Goal: Transaction & Acquisition: Purchase product/service

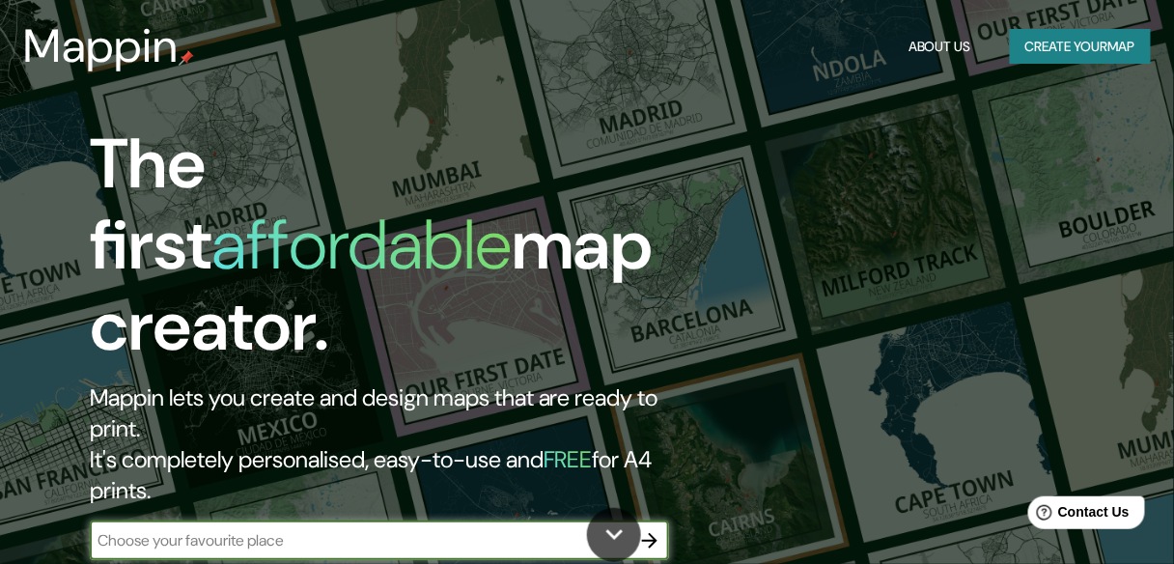
click at [644, 529] on icon "button" at bounding box center [649, 540] width 23 height 23
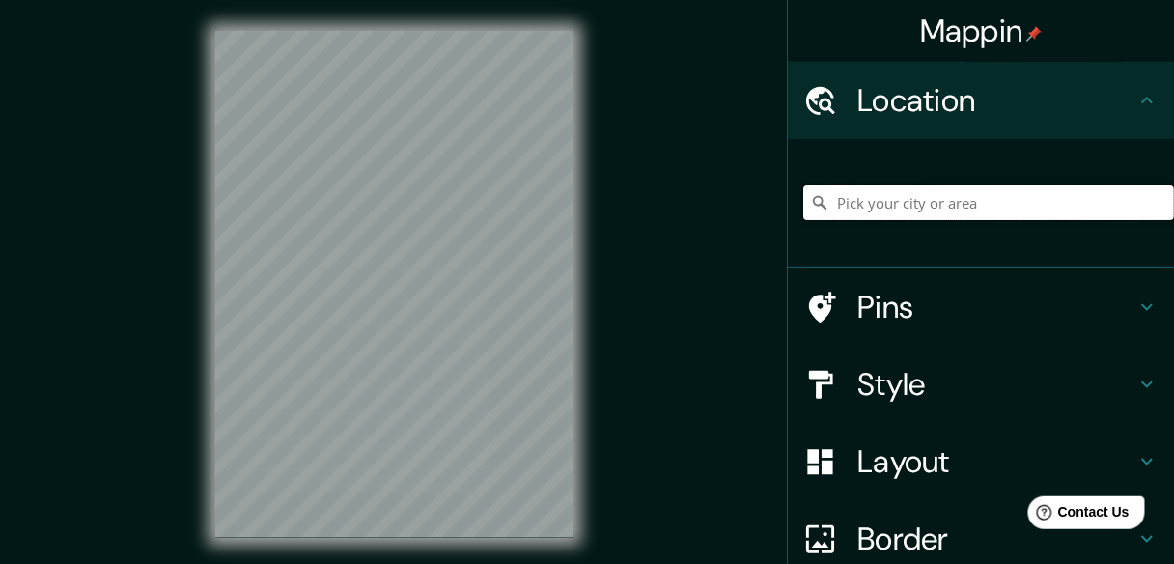
click at [901, 205] on input "Pick your city or area" at bounding box center [988, 202] width 371 height 35
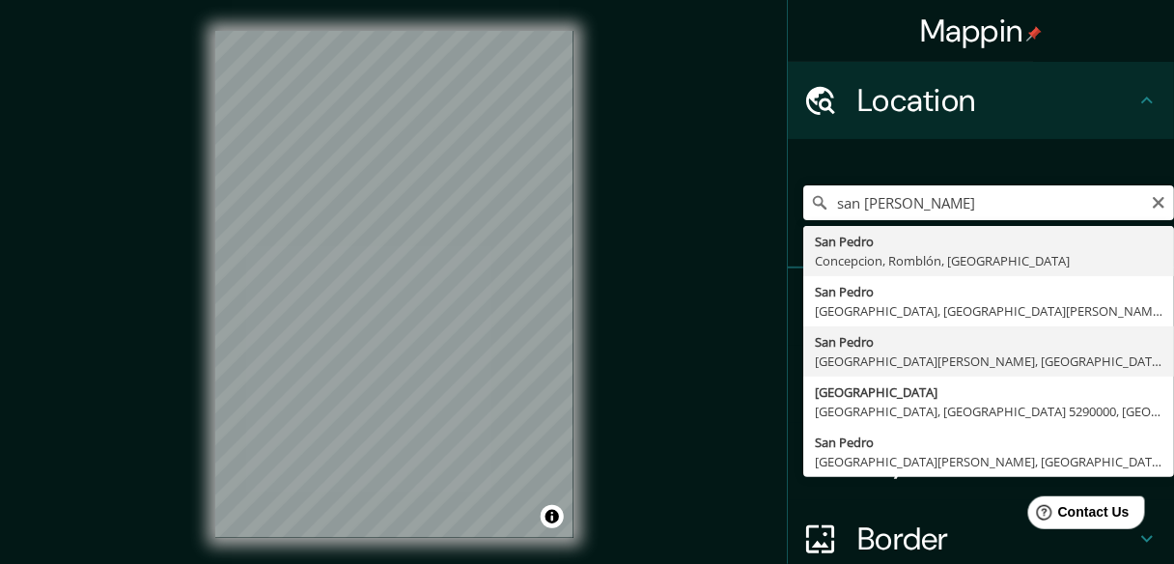
type input "San Pedro, San Pedro de la Paz, Región del Biobío 4130000, Chile"
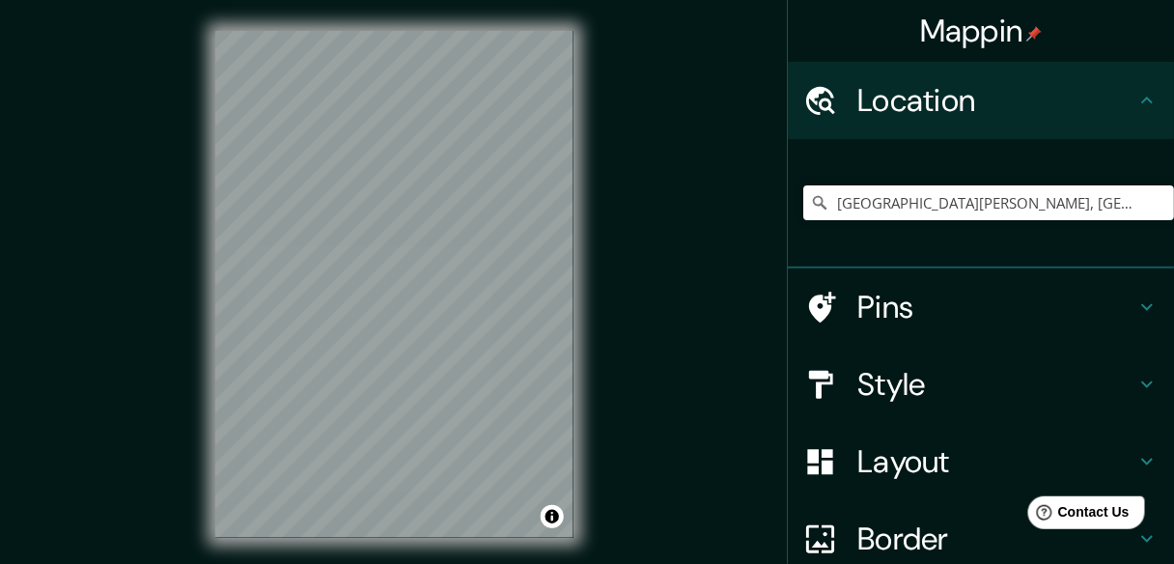
click at [921, 380] on h4 "Style" at bounding box center [996, 384] width 278 height 39
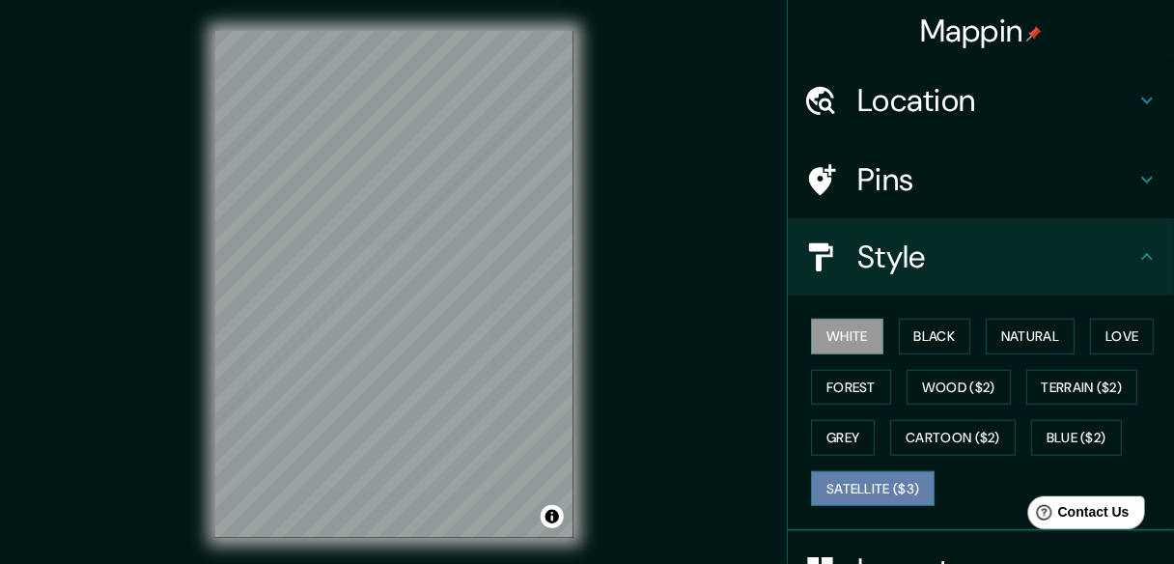
click at [895, 479] on button "Satellite ($3)" at bounding box center [873, 489] width 124 height 36
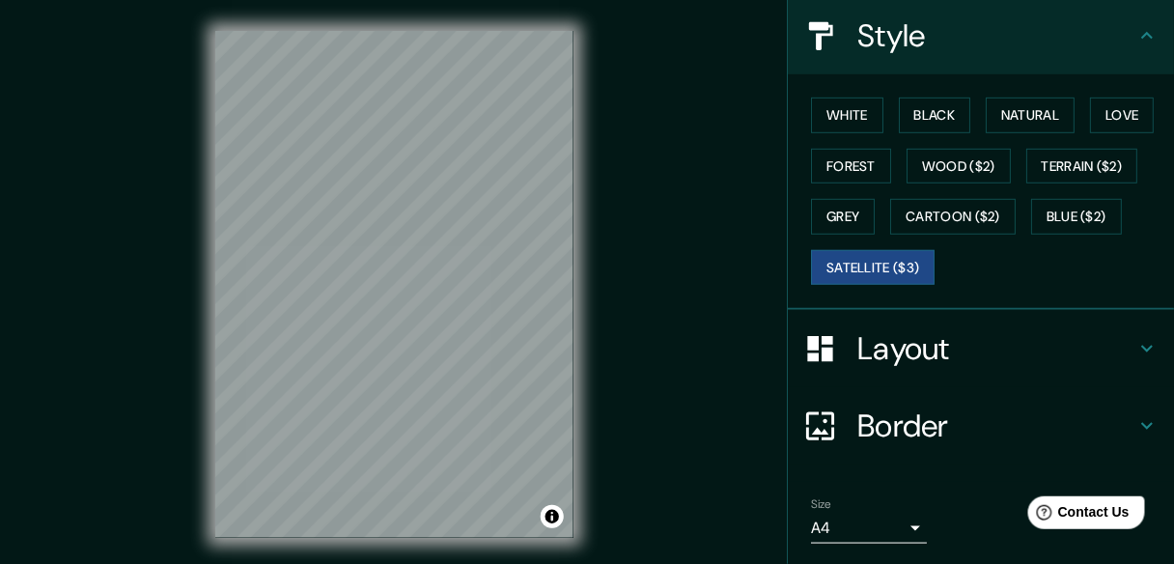
scroll to position [232, 0]
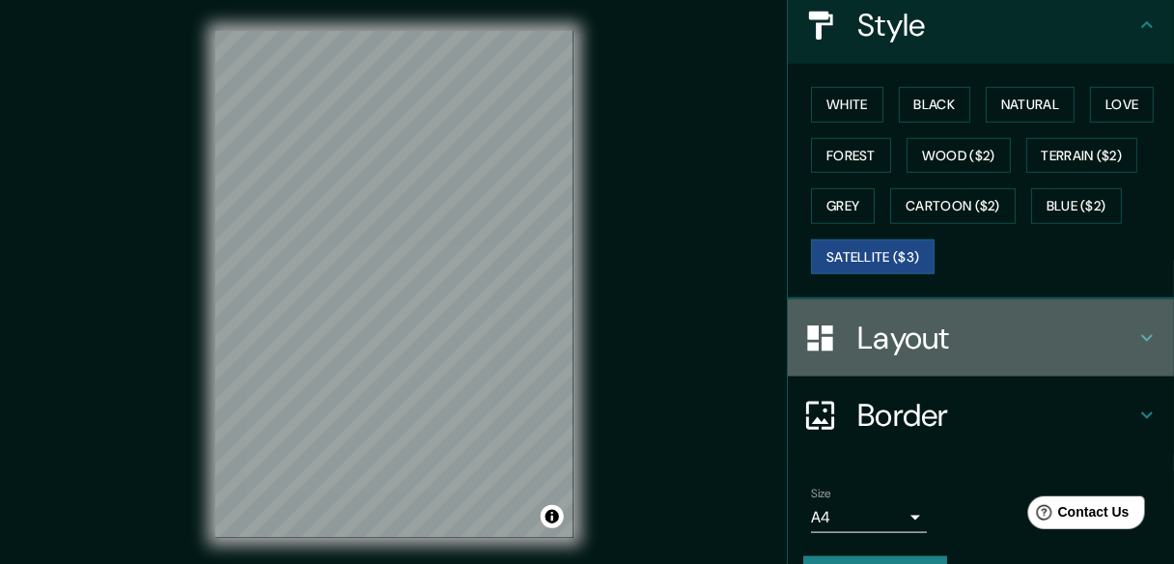
click at [885, 355] on div "Layout" at bounding box center [981, 337] width 386 height 77
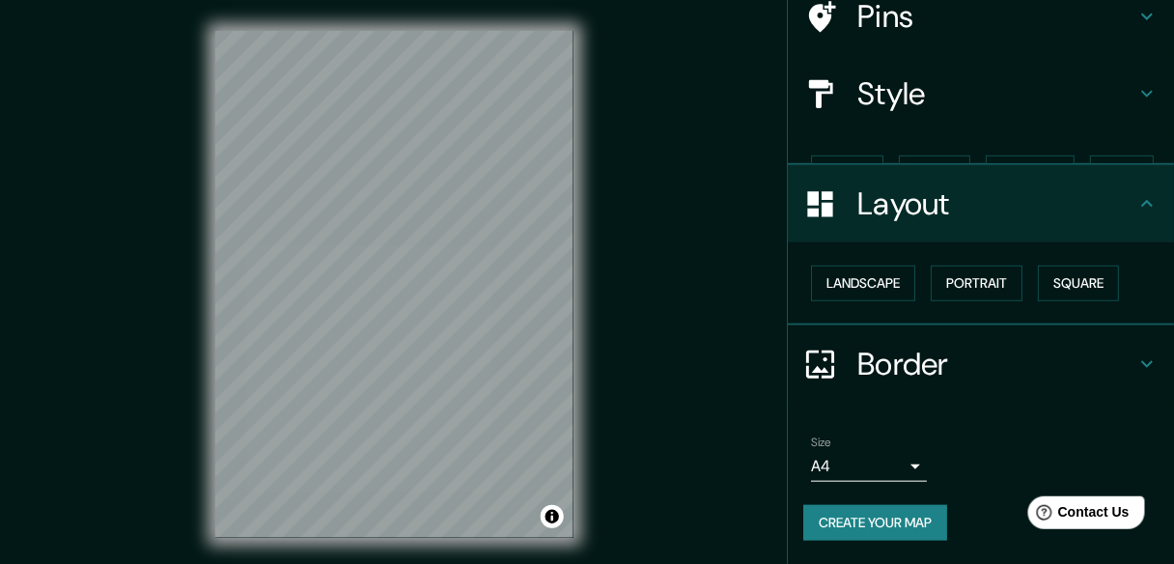
scroll to position [129, 0]
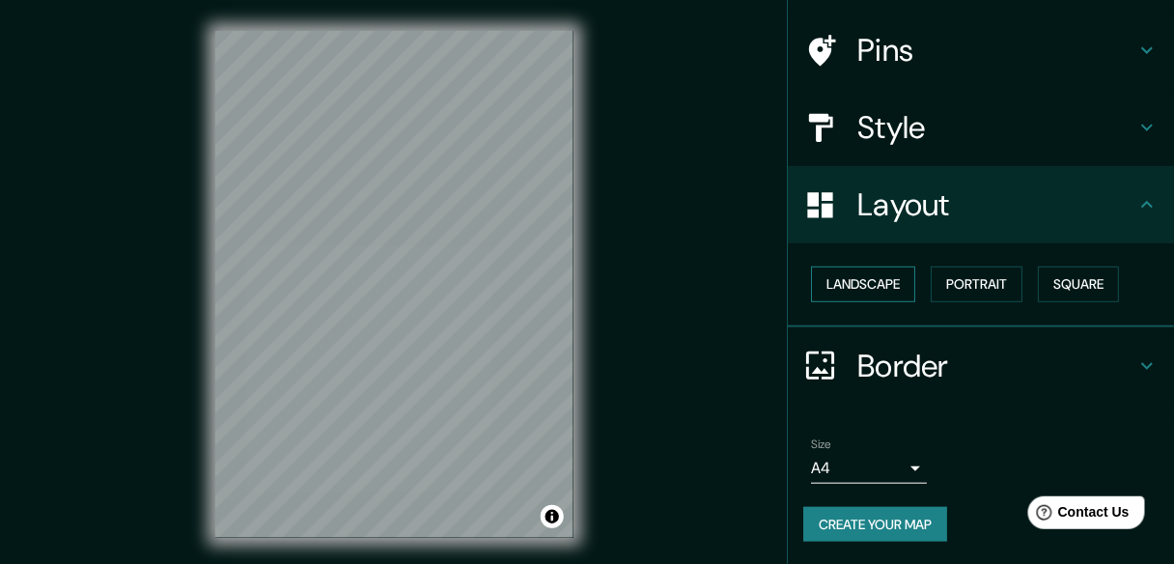
click at [886, 280] on button "Landscape" at bounding box center [863, 284] width 104 height 36
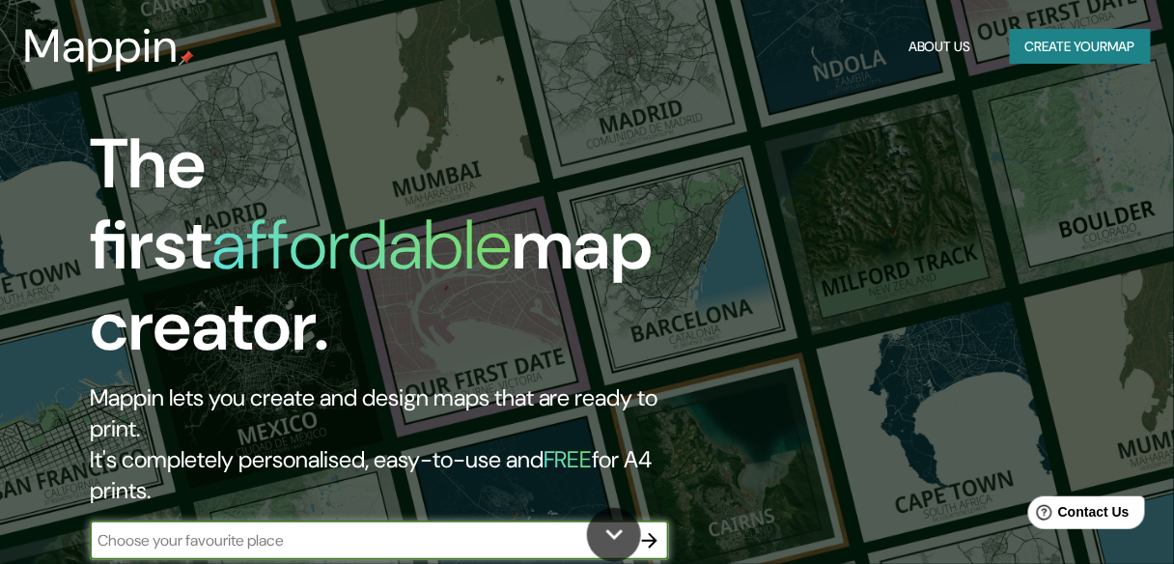
click at [644, 529] on icon "button" at bounding box center [649, 540] width 23 height 23
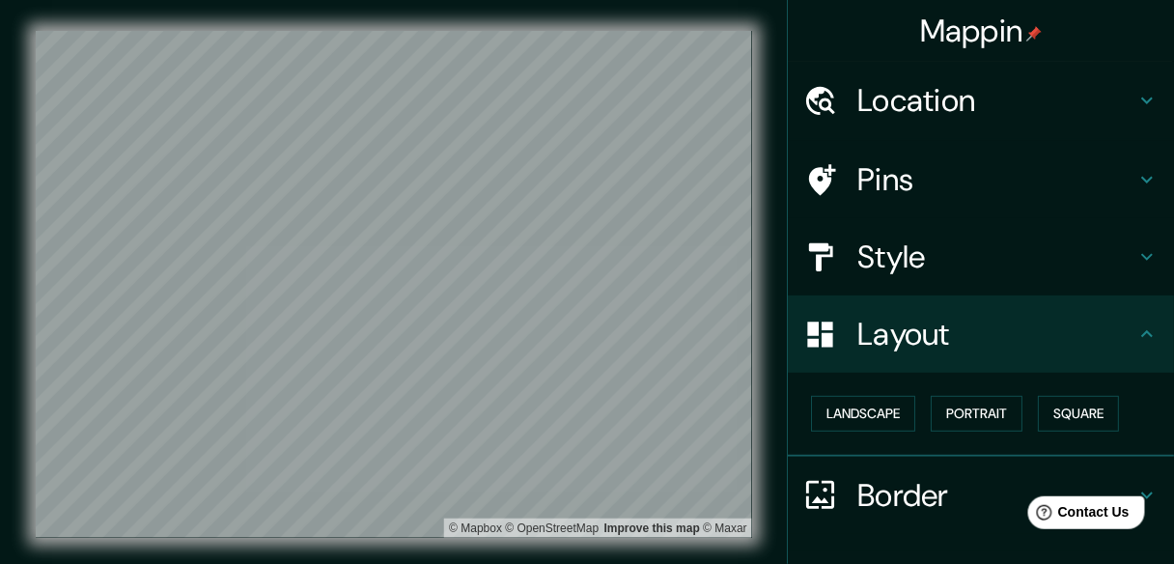
click at [897, 108] on h4 "Location" at bounding box center [996, 100] width 278 height 39
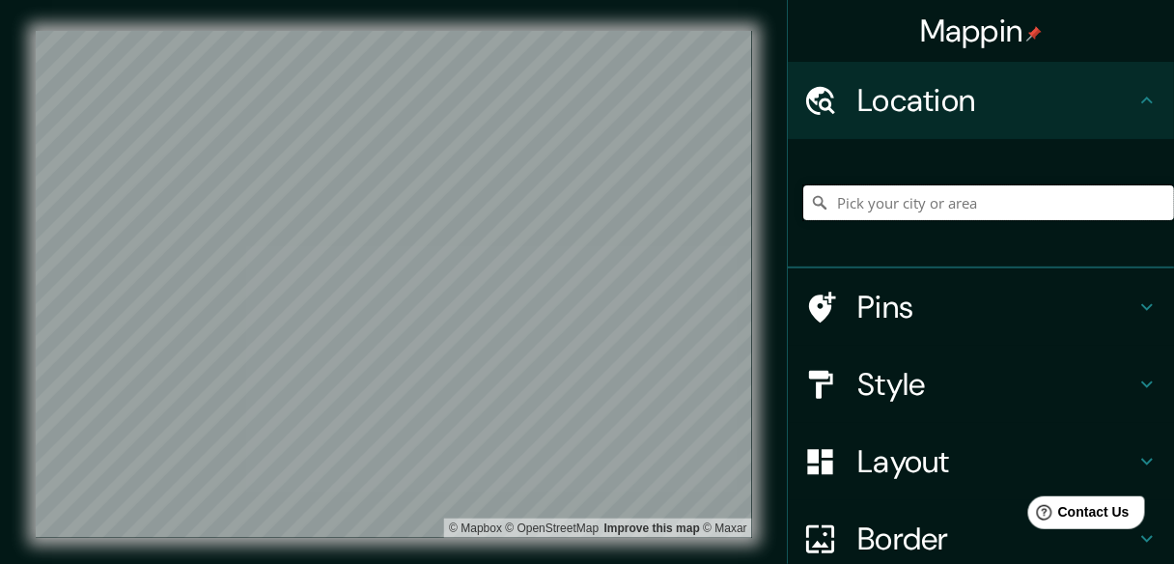
click at [908, 212] on input "Pick your city or area" at bounding box center [988, 202] width 371 height 35
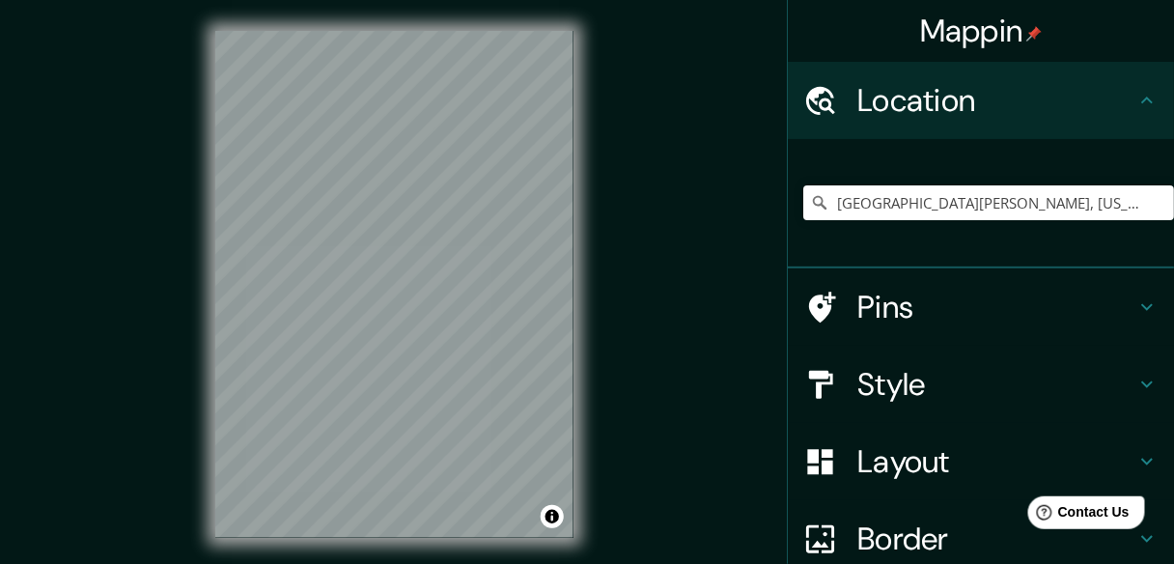
click at [590, 175] on div "© Mapbox © OpenStreetMap Improve this map" at bounding box center [394, 285] width 420 height 570
click at [873, 0] on html "Mappin Location [GEOGRAPHIC_DATA][PERSON_NAME], [US_STATE], [GEOGRAPHIC_DATA] T…" at bounding box center [587, 282] width 1174 height 564
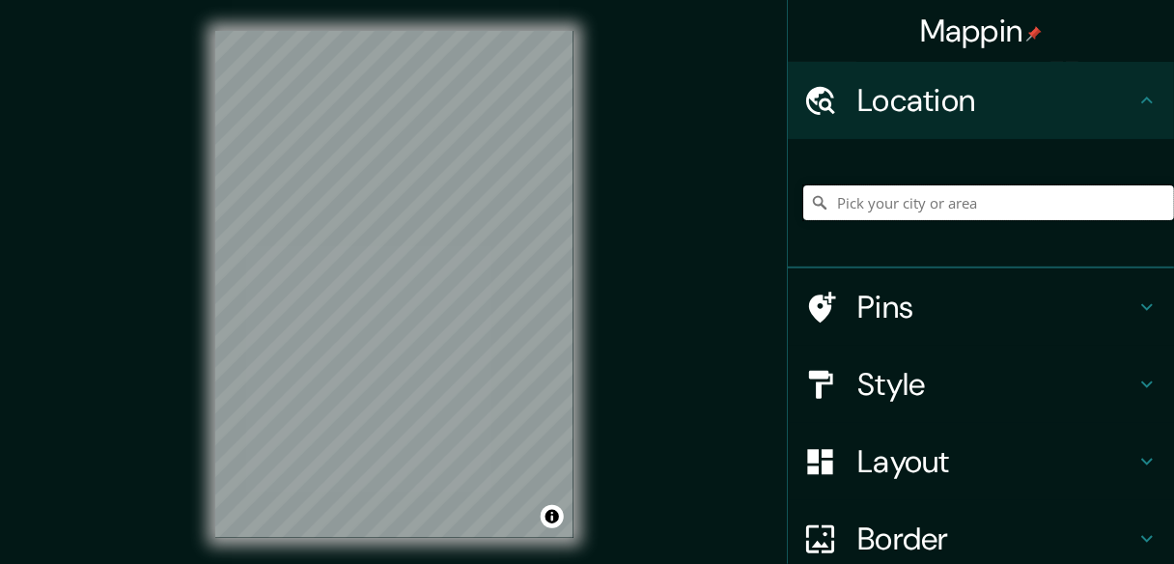
click at [910, 199] on input "Pick your city or area" at bounding box center [988, 202] width 371 height 35
type input "m"
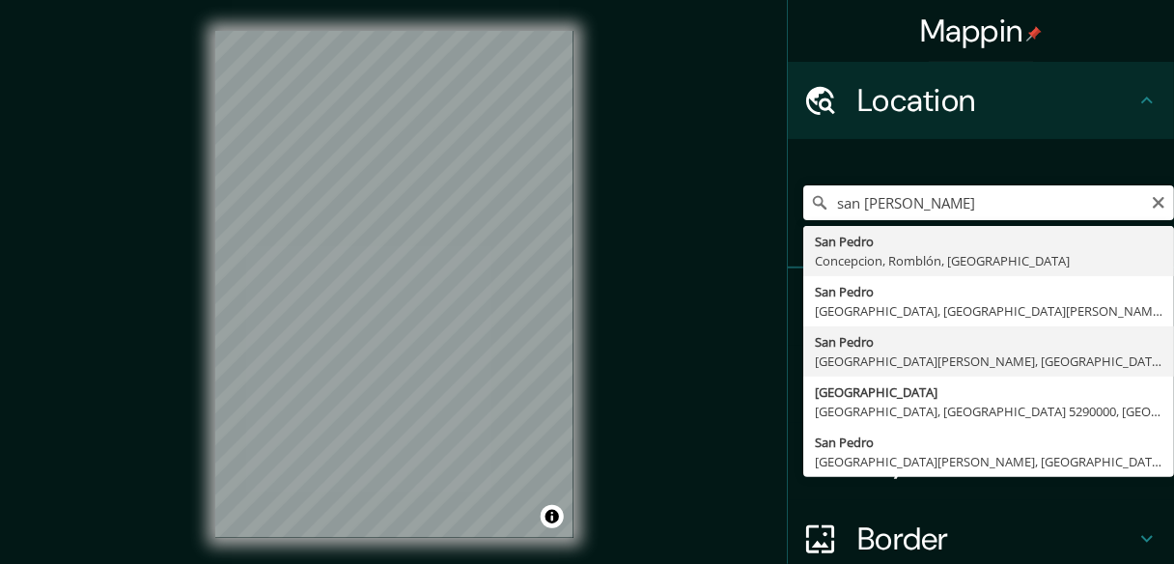
type input "San Pedro, San Pedro de la Paz, Región del Biobío 4130000, Chile"
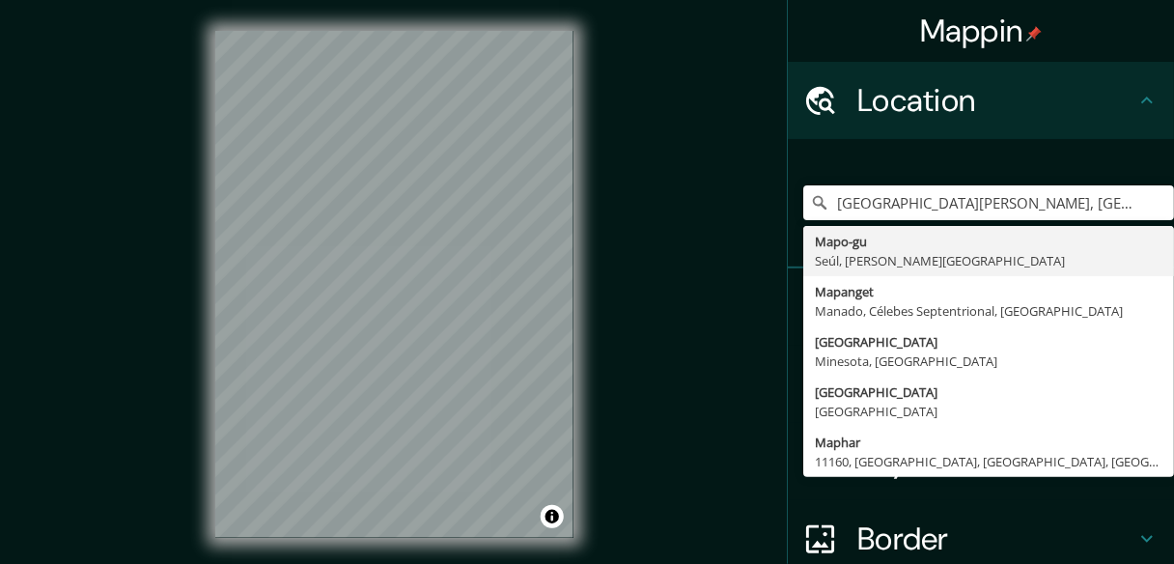
click at [703, 212] on div "Mappin Location San Pedro, San Pedro de la Paz, Región del Biobío 4130000, Chil…" at bounding box center [587, 300] width 1174 height 601
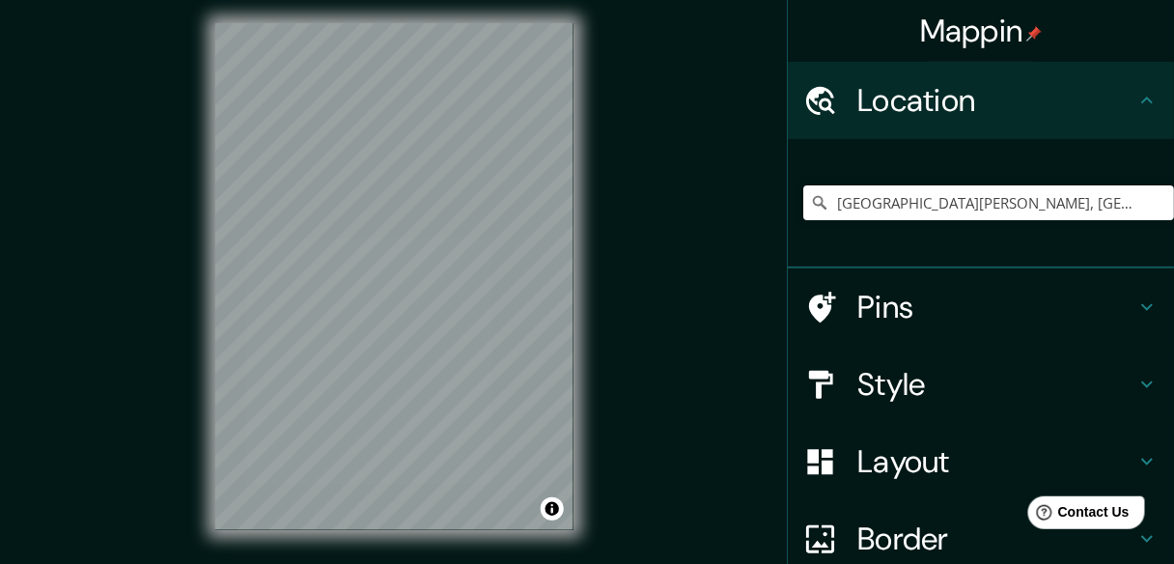
scroll to position [4, 0]
